Goal: Find specific page/section: Find specific page/section

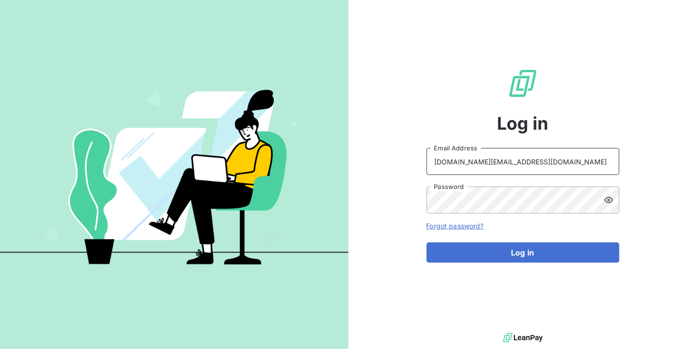
click at [590, 160] on input "accounts.CZ@graitec.com" at bounding box center [523, 161] width 193 height 27
click at [567, 174] on input "accounts.CZ@graitec.com" at bounding box center [523, 161] width 193 height 27
type input "accounts.slovakia@graitec.com"
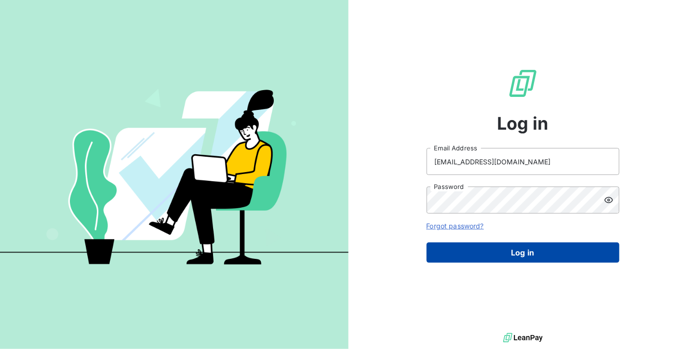
click at [512, 247] on button "Log in" at bounding box center [523, 252] width 193 height 20
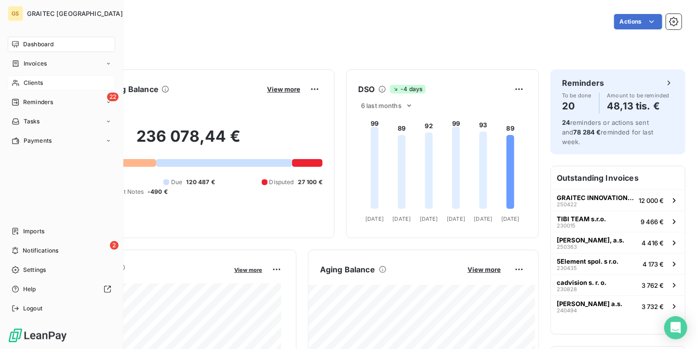
click at [22, 89] on div "Clients" at bounding box center [61, 82] width 107 height 15
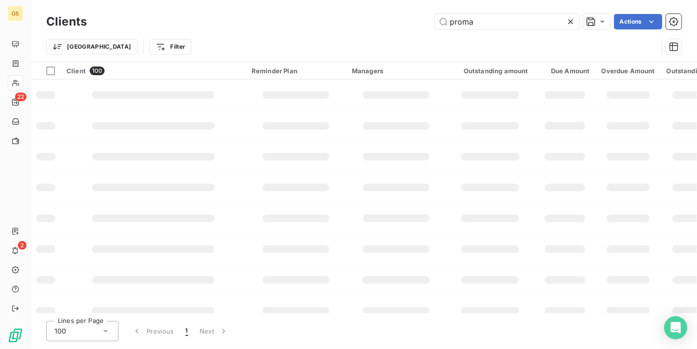
type input "proma"
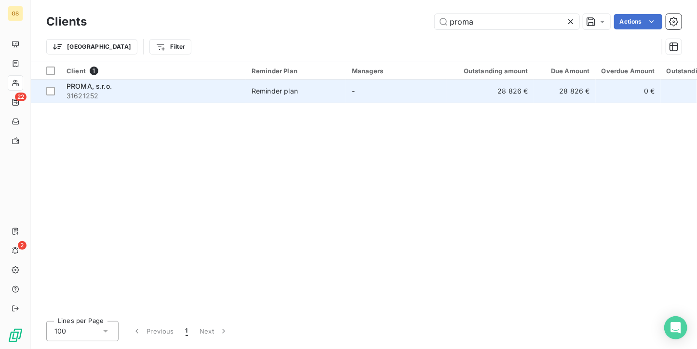
click at [393, 95] on td "-" at bounding box center [396, 91] width 100 height 23
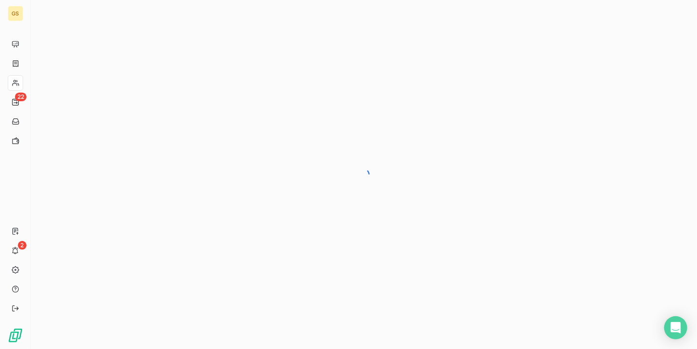
click at [287, 95] on div at bounding box center [364, 174] width 666 height 349
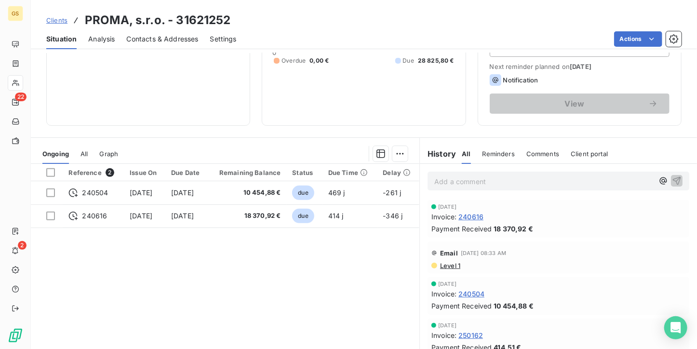
scroll to position [145, 0]
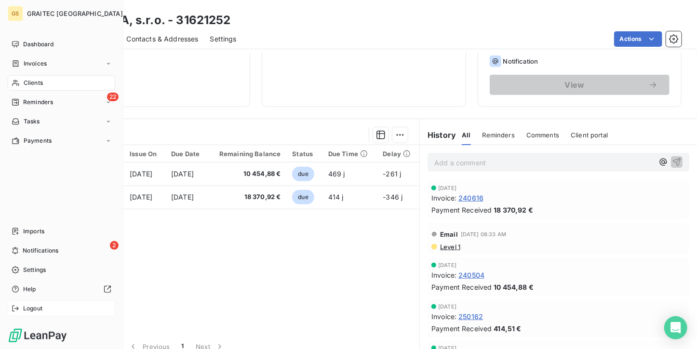
click at [12, 309] on icon at bounding box center [16, 309] width 8 height 8
